Goal: Task Accomplishment & Management: Manage account settings

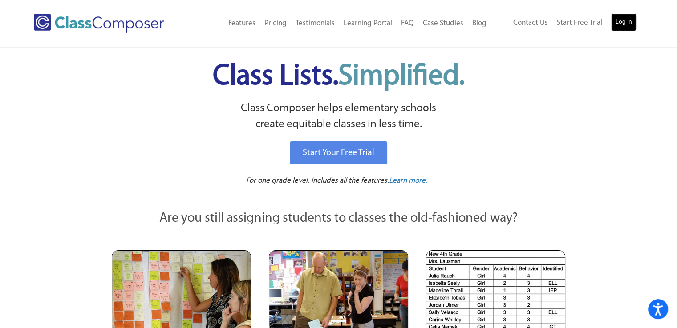
click at [629, 21] on link "Log In" at bounding box center [623, 22] width 25 height 18
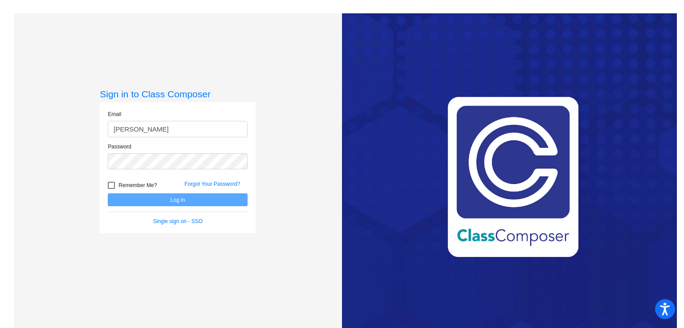
type input "[EMAIL_ADDRESS][DOMAIN_NAME]"
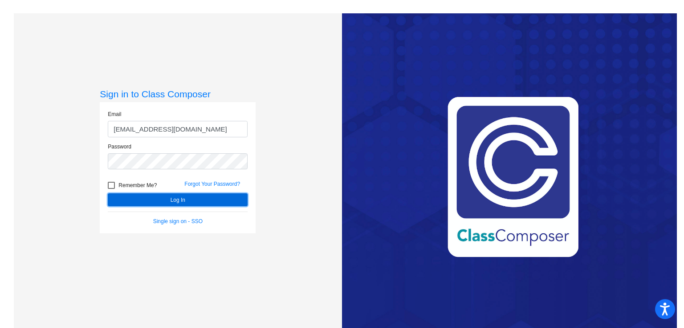
click at [155, 198] on button "Log In" at bounding box center [178, 200] width 140 height 13
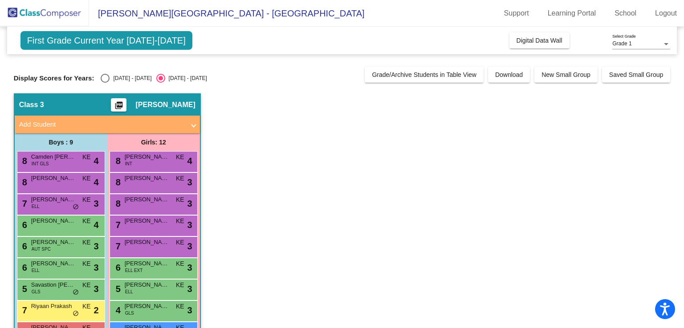
click at [157, 40] on span "First Grade Current Year [DATE]-[DATE]" at bounding box center [106, 40] width 172 height 19
